Goal: Transaction & Acquisition: Obtain resource

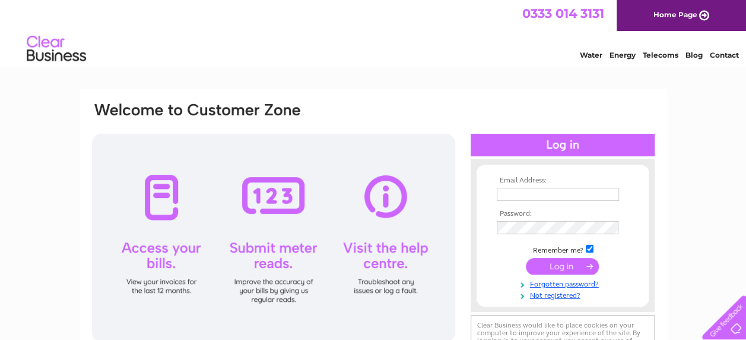
type input "[EMAIL_ADDRESS][DOMAIN_NAME]"
click at [579, 272] on input "submit" at bounding box center [562, 266] width 73 height 17
click at [578, 267] on input "submit" at bounding box center [562, 266] width 73 height 17
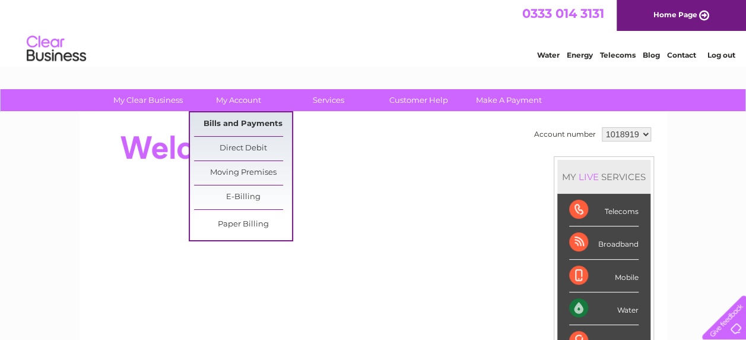
click at [229, 120] on link "Bills and Payments" at bounding box center [243, 124] width 98 height 24
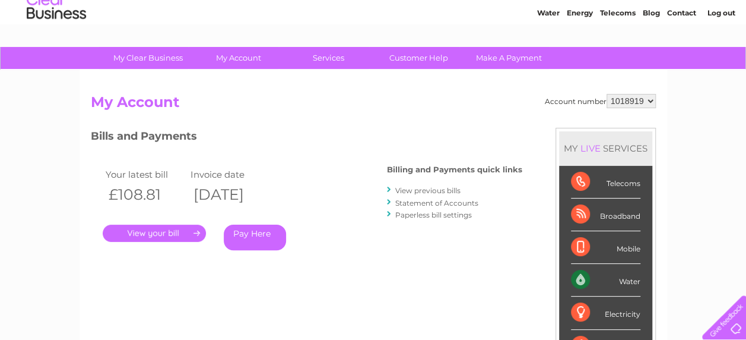
scroll to position [59, 0]
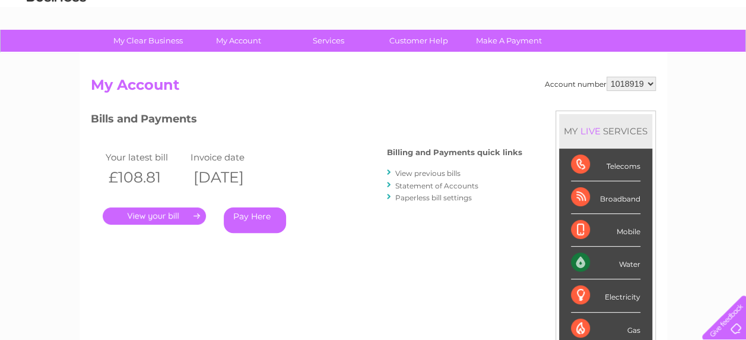
click at [171, 209] on link "." at bounding box center [154, 215] width 103 height 17
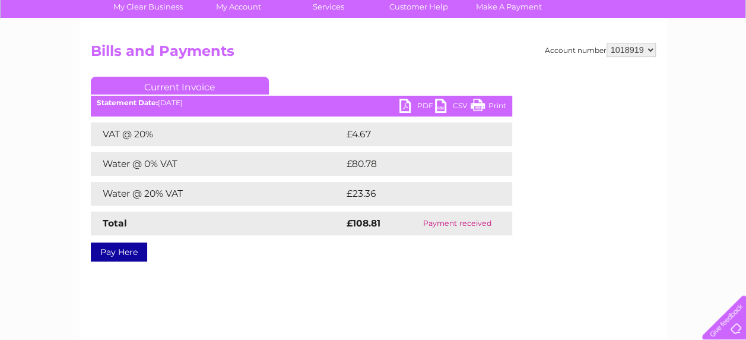
scroll to position [119, 0]
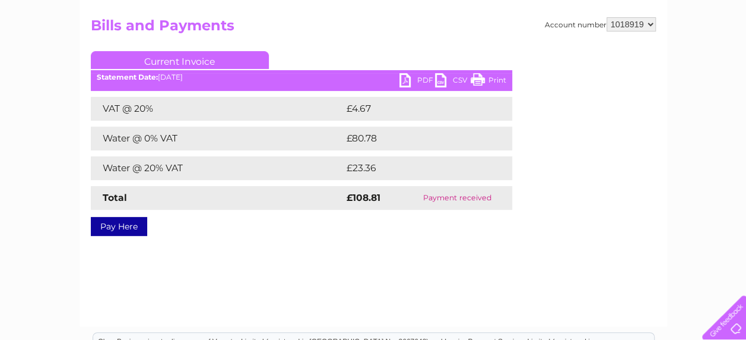
click at [415, 74] on link "PDF" at bounding box center [417, 81] width 36 height 17
click at [407, 76] on link "PDF" at bounding box center [417, 81] width 36 height 17
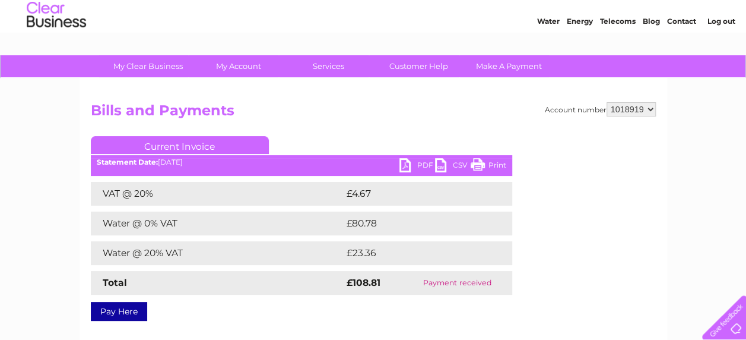
scroll to position [0, 0]
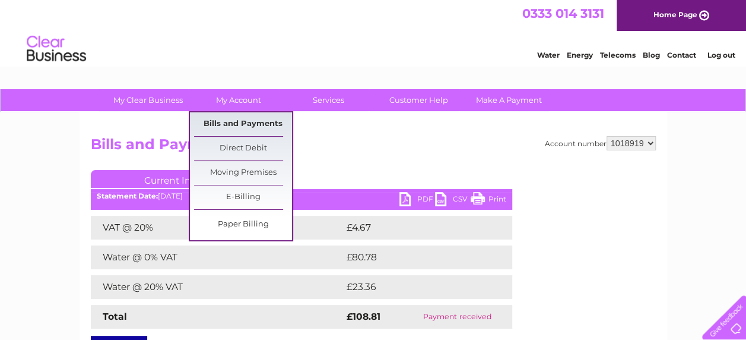
click at [230, 122] on link "Bills and Payments" at bounding box center [243, 124] width 98 height 24
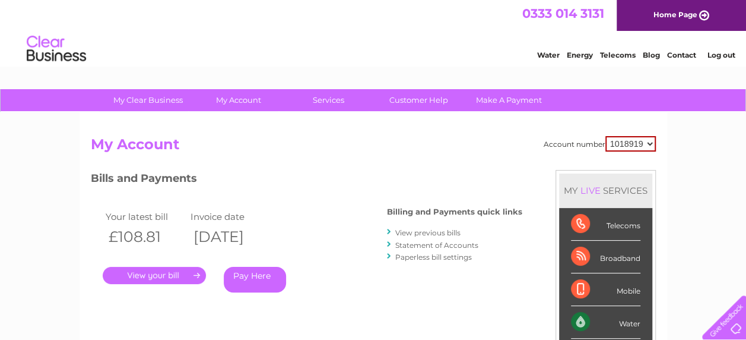
click at [429, 236] on link "View previous bills" at bounding box center [427, 232] width 65 height 9
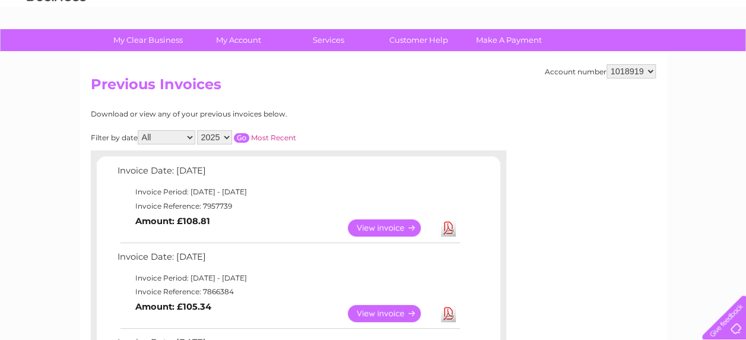
scroll to position [119, 0]
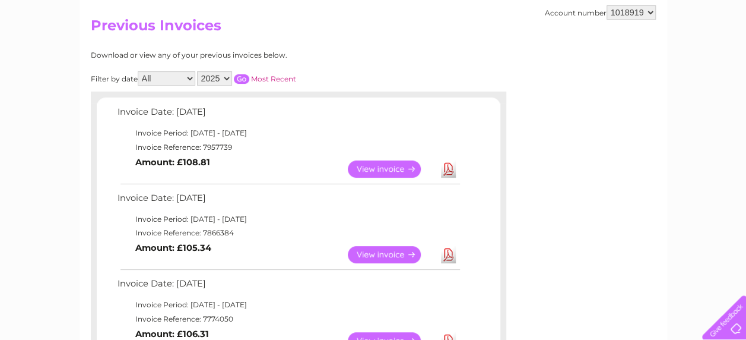
click at [370, 252] on link "View" at bounding box center [391, 254] width 87 height 17
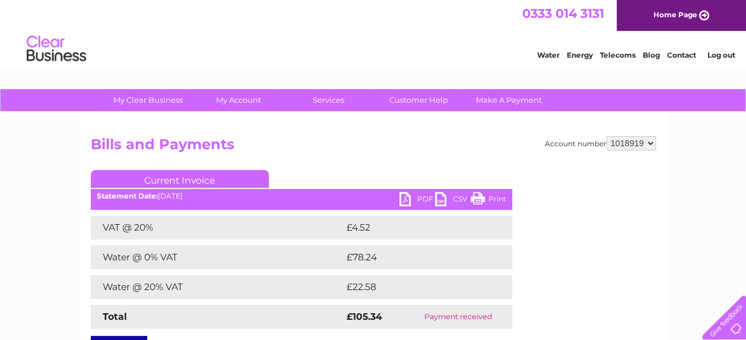
click at [416, 197] on link "PDF" at bounding box center [417, 200] width 36 height 17
